Goal: Information Seeking & Learning: Learn about a topic

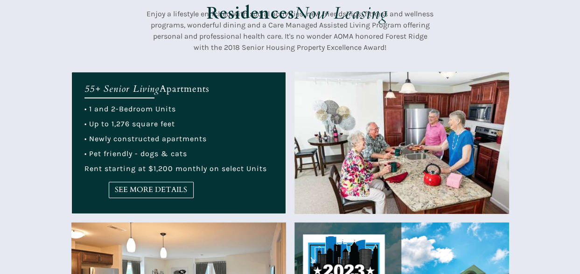
scroll to position [311, 0]
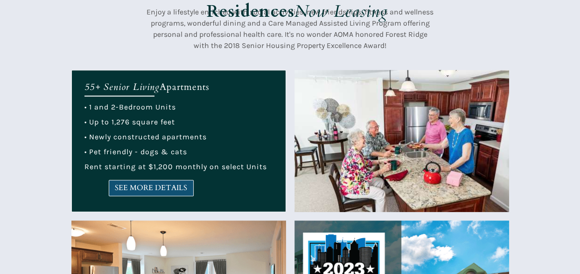
click at [156, 185] on span "SEE MORE DETAILS" at bounding box center [151, 188] width 84 height 9
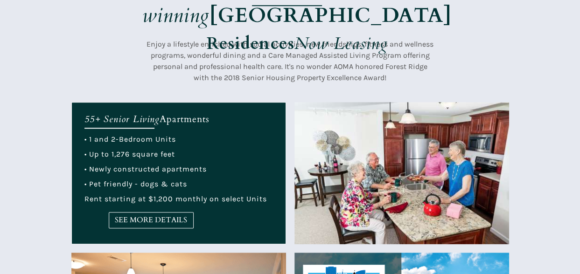
scroll to position [280, 0]
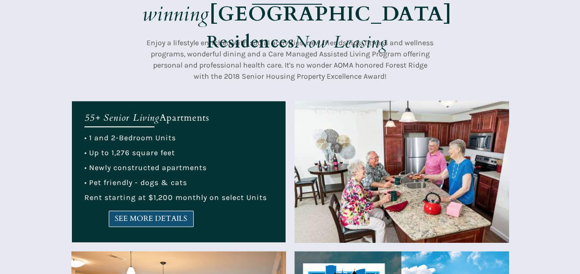
click at [164, 217] on span "SEE MORE DETAILS" at bounding box center [151, 218] width 84 height 9
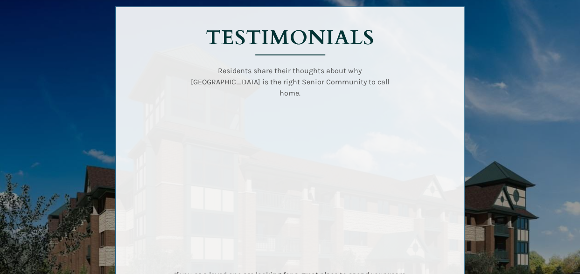
scroll to position [1305, 0]
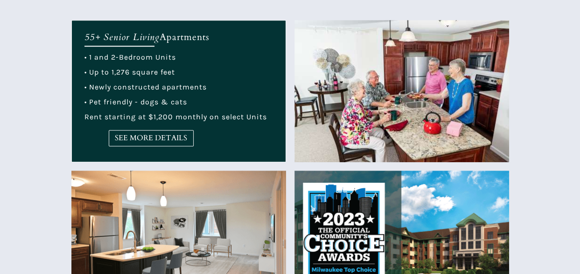
scroll to position [342, 0]
